Goal: Information Seeking & Learning: Learn about a topic

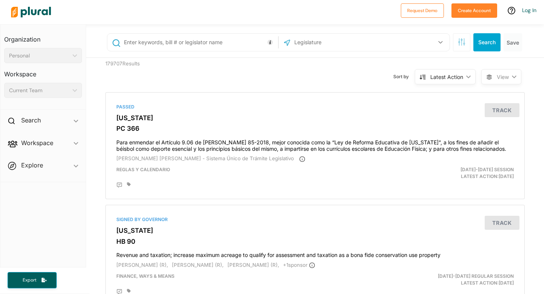
click at [176, 45] on input "text" at bounding box center [199, 42] width 153 height 14
click at [487, 40] on button "Search" at bounding box center [486, 42] width 27 height 18
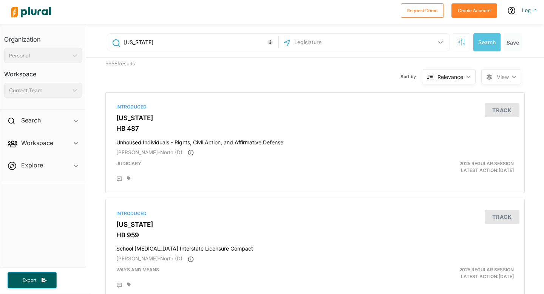
click at [457, 75] on div "Relevance" at bounding box center [450, 77] width 26 height 8
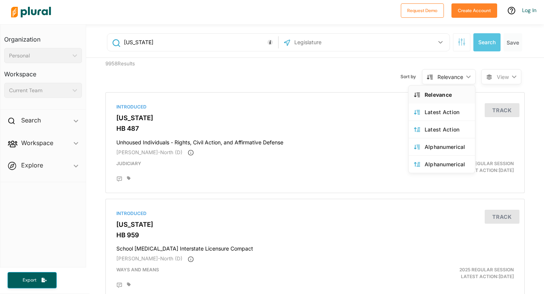
click at [457, 75] on div "Relevance" at bounding box center [450, 77] width 26 height 8
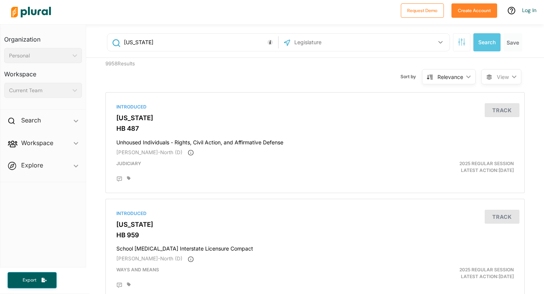
click at [500, 75] on span "View" at bounding box center [503, 77] width 12 height 8
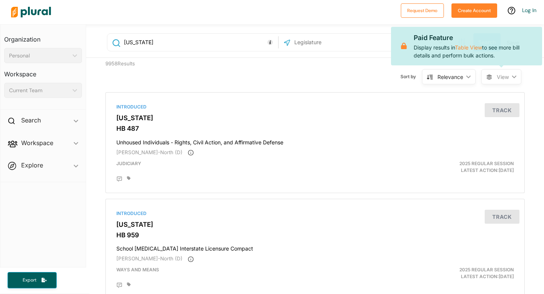
click at [386, 76] on div "Sort by Relevance ic_keyboard_arrow_down Relevance Latest Action Latest Action …" at bounding box center [355, 72] width 251 height 29
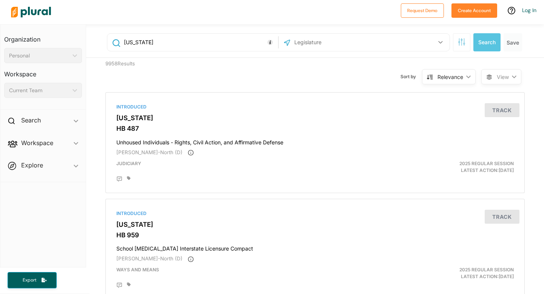
click at [453, 80] on div "Relevance" at bounding box center [450, 77] width 26 height 8
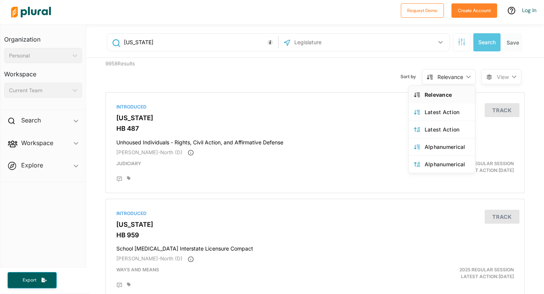
click at [339, 78] on div "Sort by Relevance ic_keyboard_arrow_down Relevance Latest Action Latest Action …" at bounding box center [355, 72] width 251 height 29
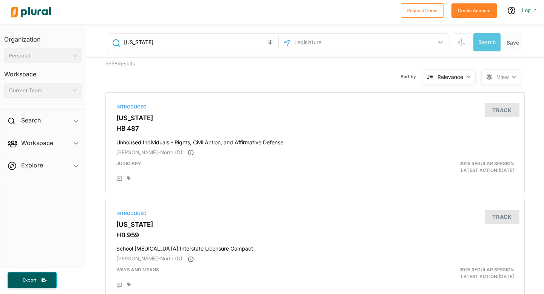
click at [337, 45] on input "text" at bounding box center [333, 42] width 81 height 14
click at [441, 40] on button "button" at bounding box center [440, 42] width 14 height 14
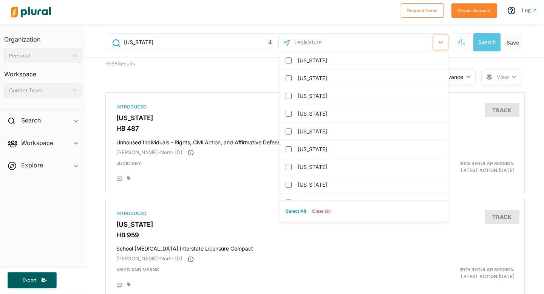
scroll to position [522, 0]
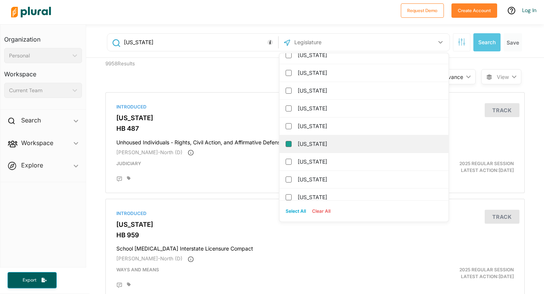
click at [289, 143] on input "[US_STATE]" at bounding box center [289, 144] width 6 height 6
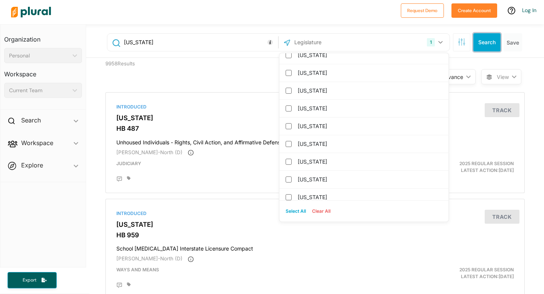
click at [494, 42] on button "Search" at bounding box center [486, 42] width 27 height 18
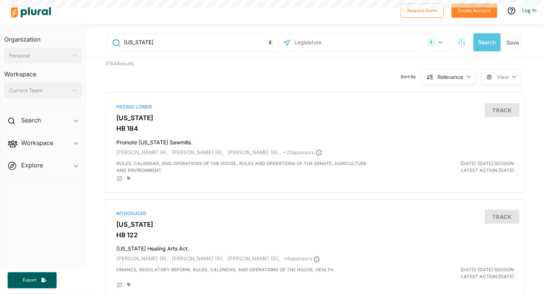
click at [204, 40] on input "[US_STATE]" at bounding box center [199, 42] width 153 height 14
type input "a"
click at [485, 36] on button "Search" at bounding box center [486, 42] width 27 height 18
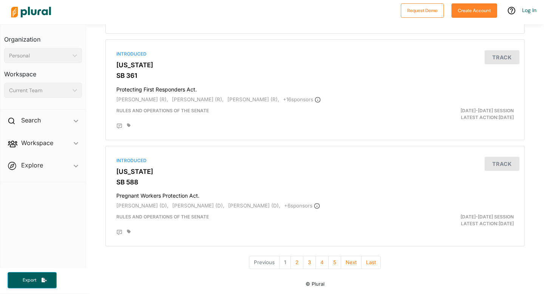
scroll to position [2508, 0]
click at [297, 262] on button "2" at bounding box center [296, 262] width 13 height 13
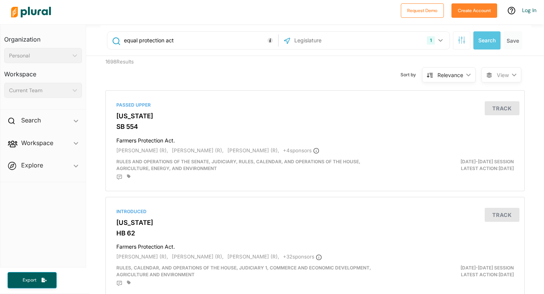
scroll to position [3, 0]
click at [188, 37] on input "equal protection act" at bounding box center [199, 39] width 153 height 14
type input "abortion"
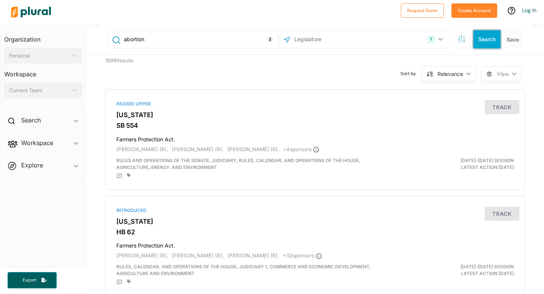
click at [488, 40] on button "Search" at bounding box center [486, 39] width 27 height 18
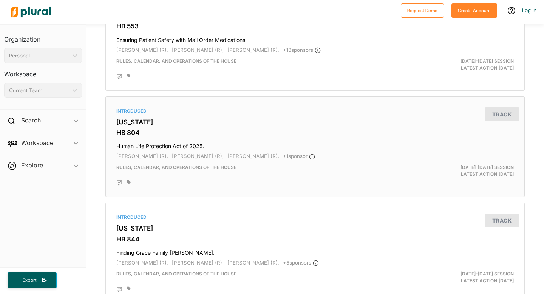
scroll to position [104, 0]
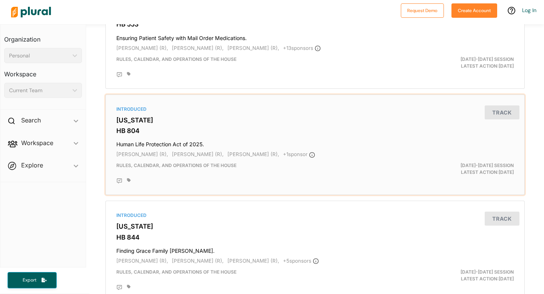
click at [144, 116] on div "Introduced [US_STATE] HB 804 Human Life Protection Act of 2025. [PERSON_NAME] (…" at bounding box center [315, 145] width 412 height 94
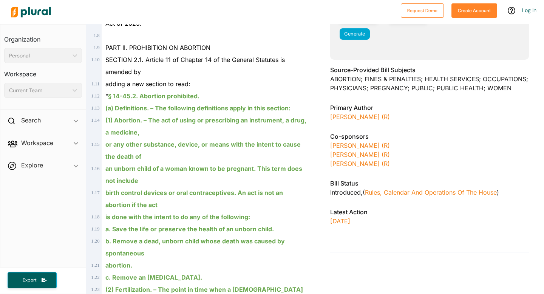
scroll to position [198, 0]
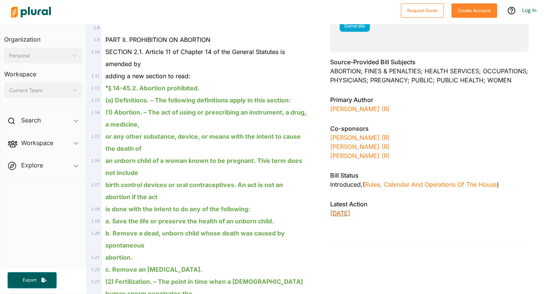
click at [354, 211] on p "[DATE]" at bounding box center [429, 213] width 199 height 9
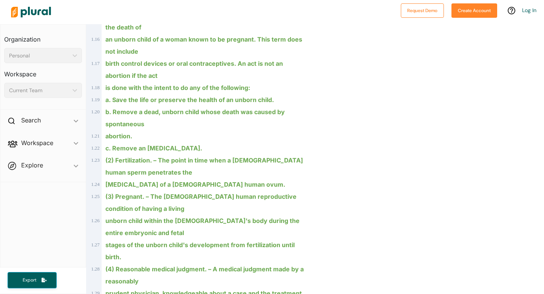
scroll to position [320, 0]
drag, startPoint x: 105, startPoint y: 137, endPoint x: 115, endPoint y: 121, distance: 18.9
click at [174, 121] on div "b. Remove a dead, unborn child whose death was caused by spontaneous" at bounding box center [204, 117] width 205 height 24
click at [215, 136] on div "abortion." at bounding box center [204, 136] width 205 height 12
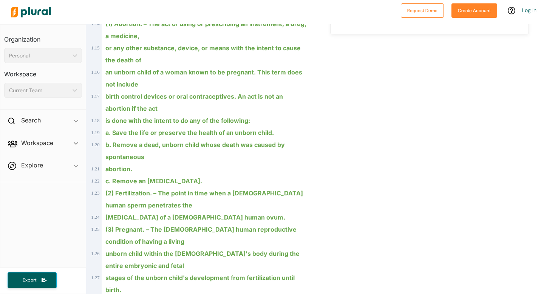
scroll to position [289, 0]
